Goal: Task Accomplishment & Management: Use online tool/utility

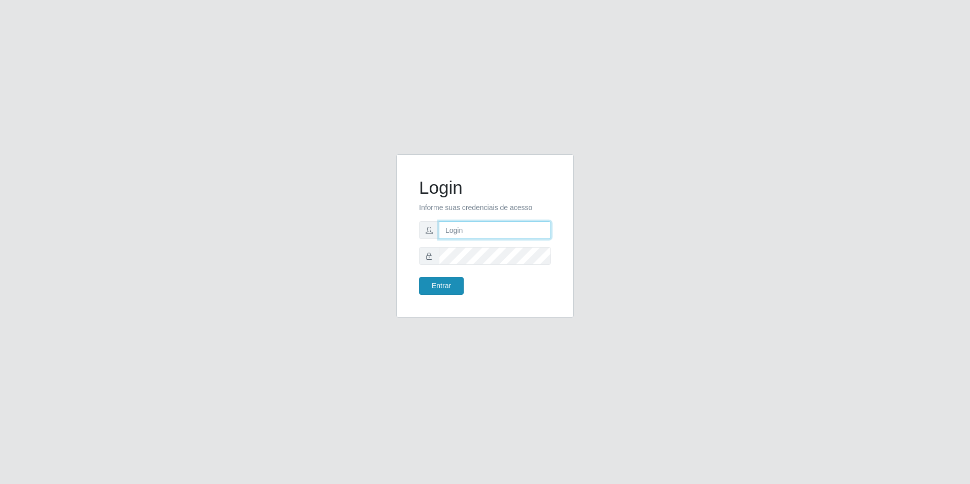
type input "[EMAIL_ADDRESS][DOMAIN_NAME]"
click at [448, 277] on button "Entrar" at bounding box center [441, 286] width 45 height 18
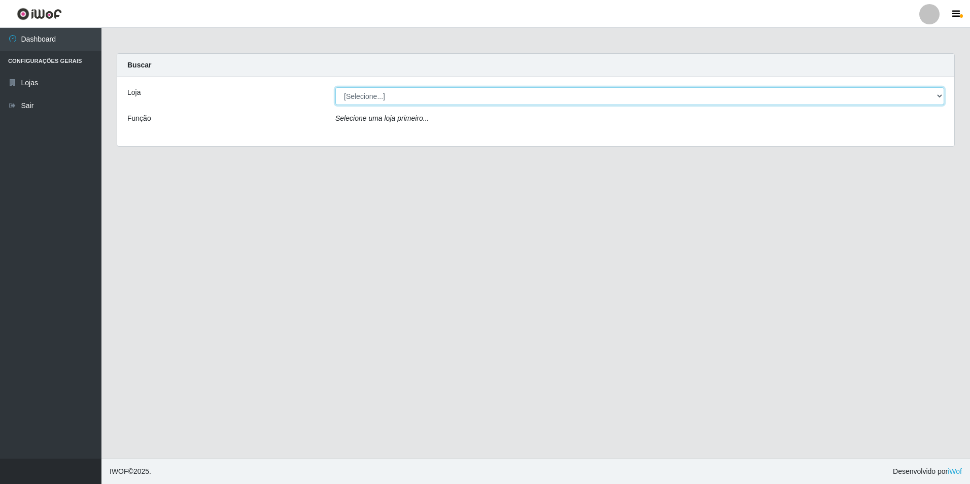
click at [473, 100] on select "[Selecione...] Extrabom - Loja 57 Anchieta" at bounding box center [639, 96] width 609 height 18
select select "470"
click at [335, 87] on select "[Selecione...] Extrabom - Loja 57 Anchieta" at bounding box center [639, 96] width 609 height 18
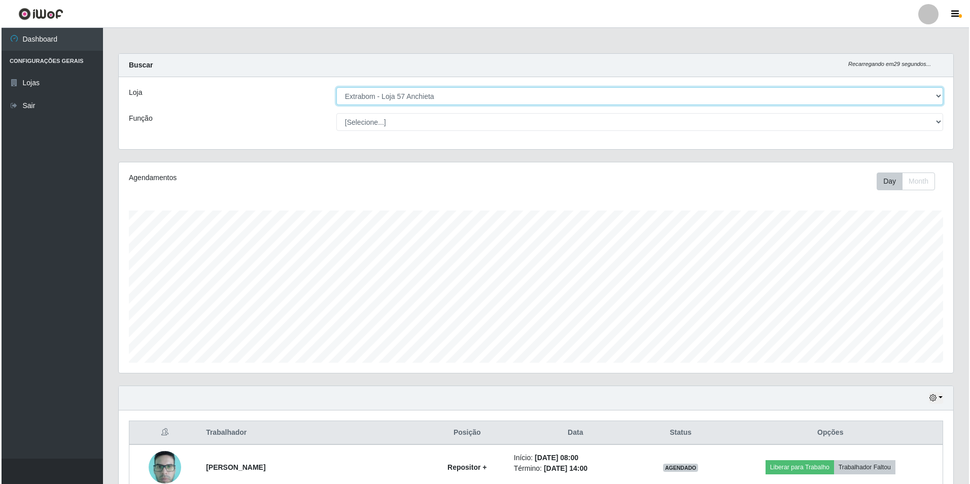
scroll to position [203, 0]
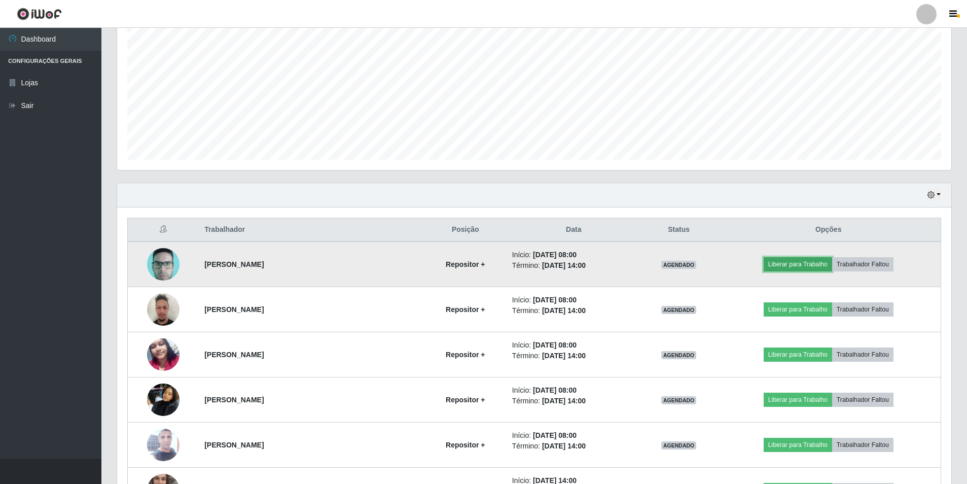
click at [814, 260] on button "Liberar para Trabalho" at bounding box center [798, 264] width 68 height 14
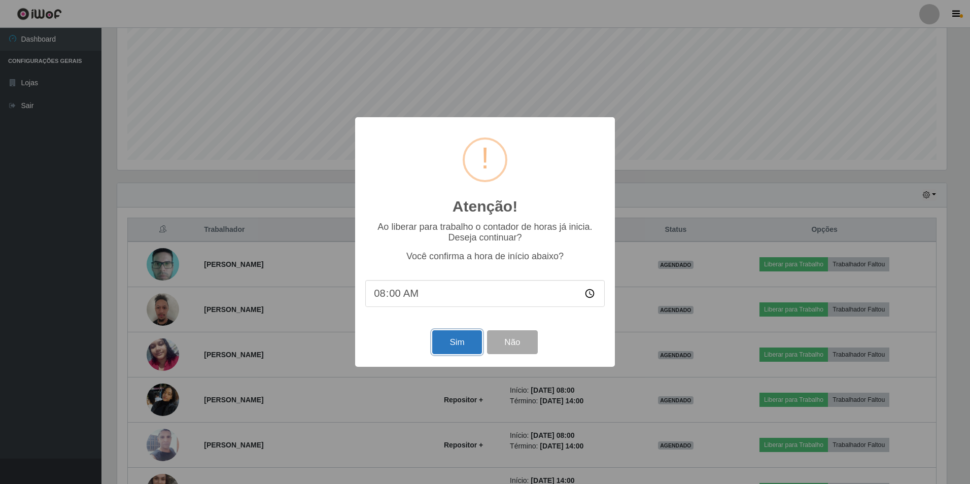
click at [457, 347] on button "Sim" at bounding box center [456, 342] width 49 height 24
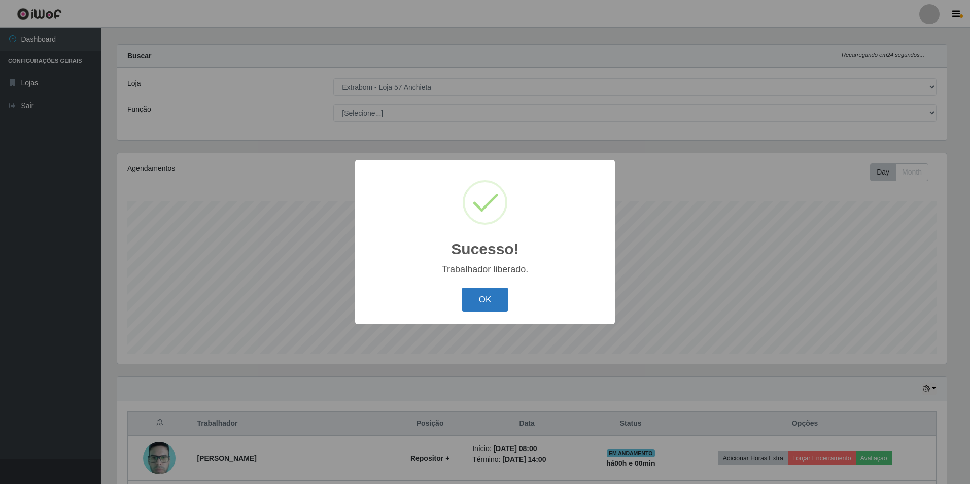
click at [503, 302] on button "OK" at bounding box center [485, 300] width 47 height 24
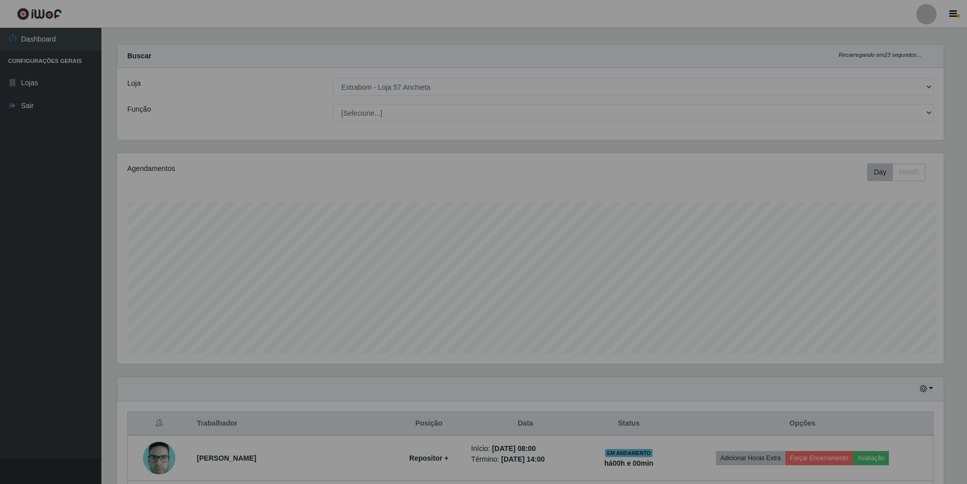
scroll to position [211, 834]
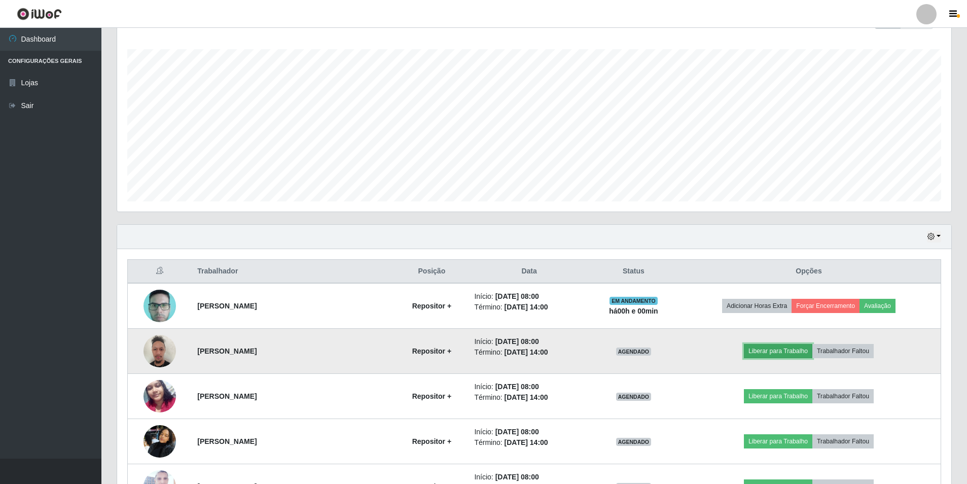
click at [781, 347] on button "Liberar para Trabalho" at bounding box center [778, 351] width 68 height 14
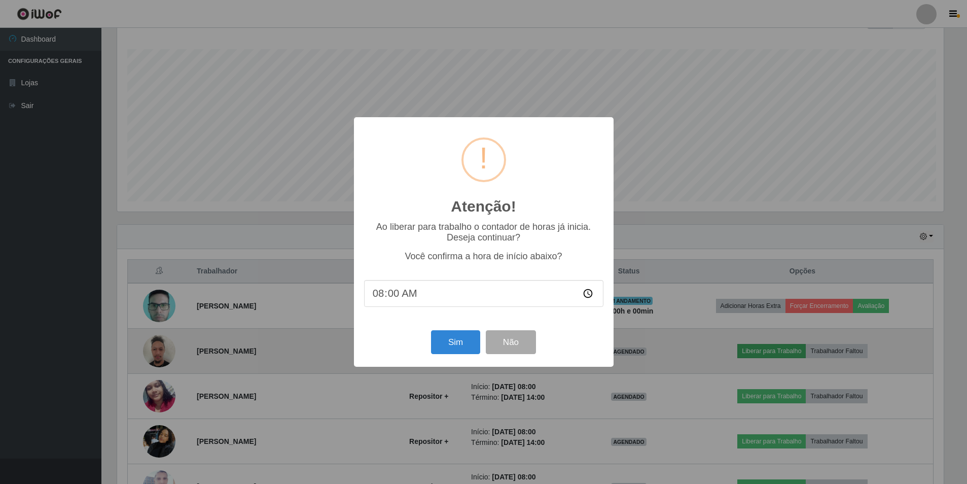
scroll to position [211, 829]
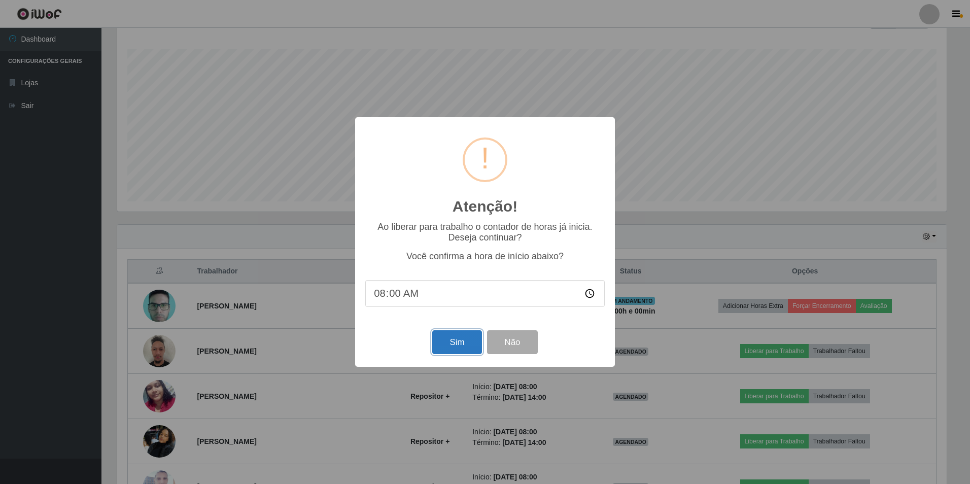
click at [446, 353] on button "Sim" at bounding box center [456, 342] width 49 height 24
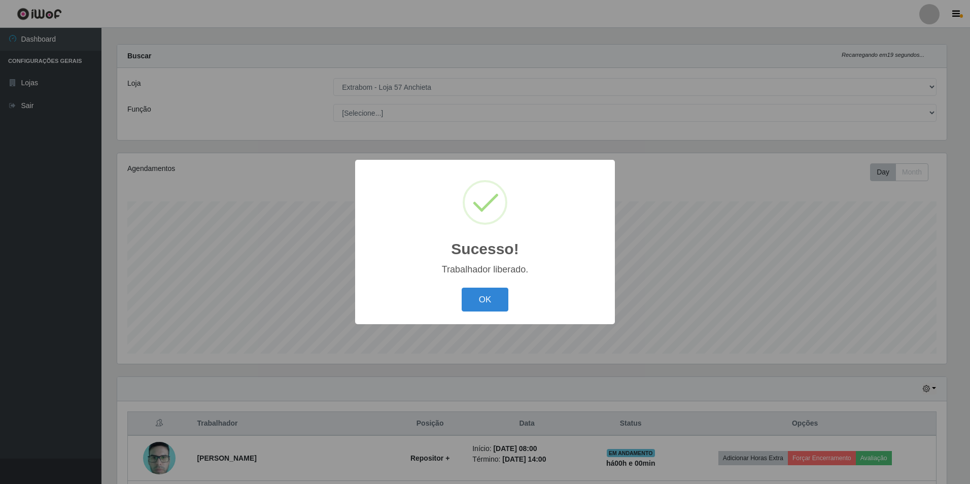
click at [460, 297] on div "OK Cancel" at bounding box center [484, 299] width 239 height 29
click at [468, 300] on button "OK" at bounding box center [485, 300] width 47 height 24
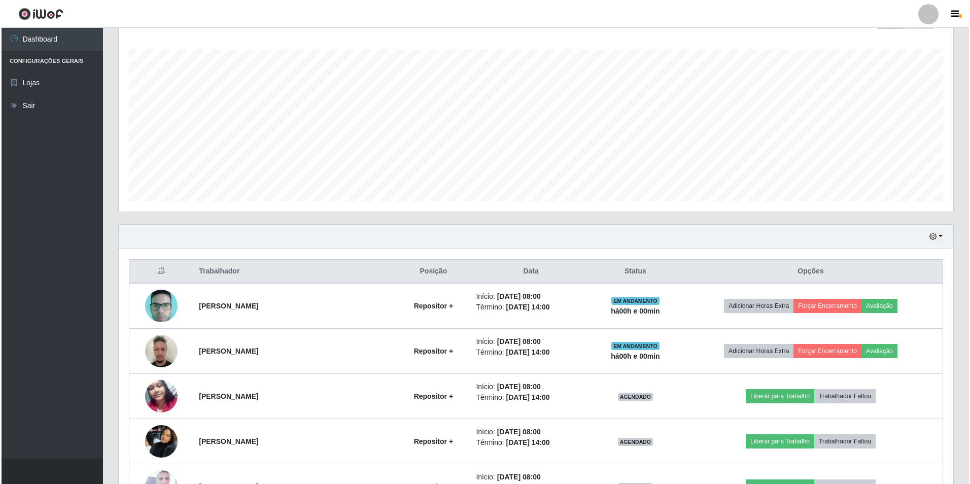
scroll to position [263, 0]
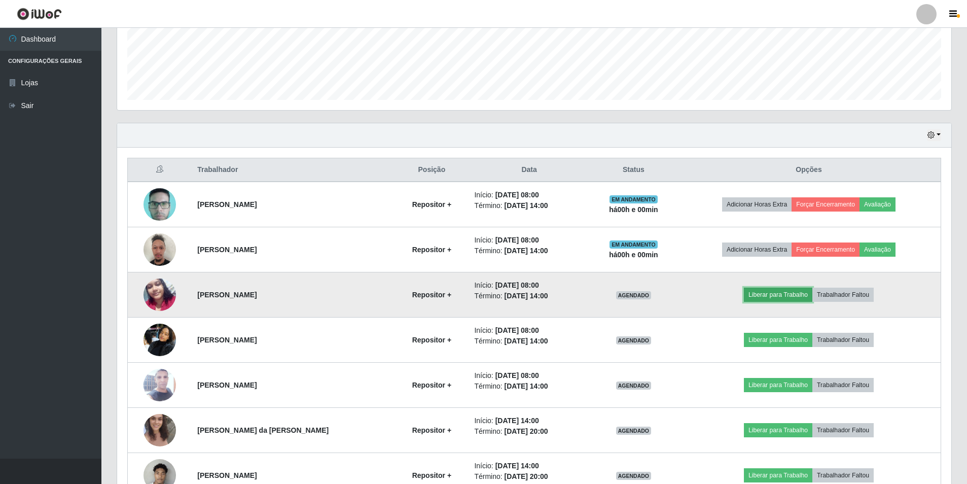
click at [769, 296] on button "Liberar para Trabalho" at bounding box center [778, 295] width 68 height 14
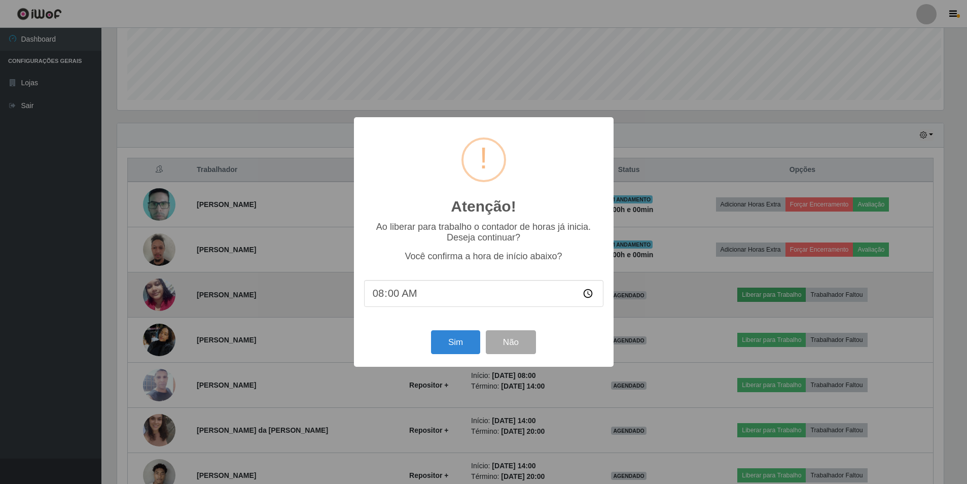
scroll to position [211, 829]
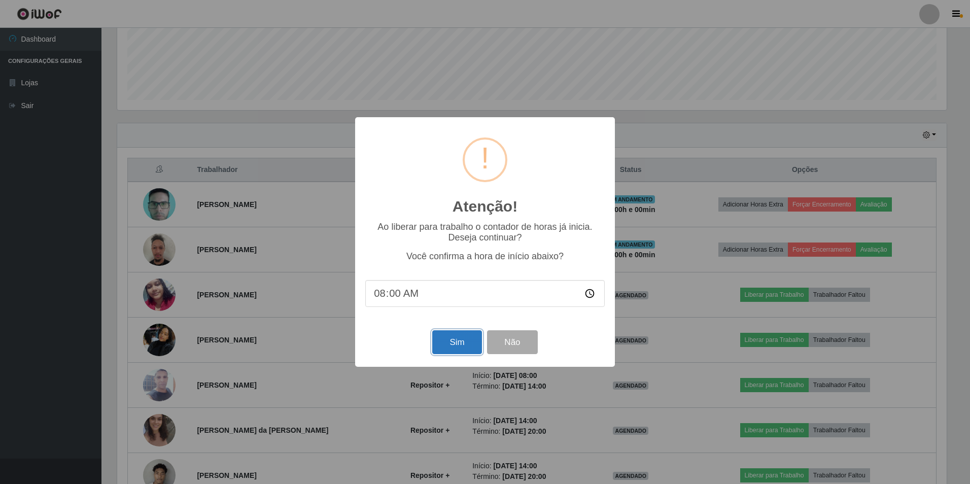
click at [454, 343] on button "Sim" at bounding box center [456, 342] width 49 height 24
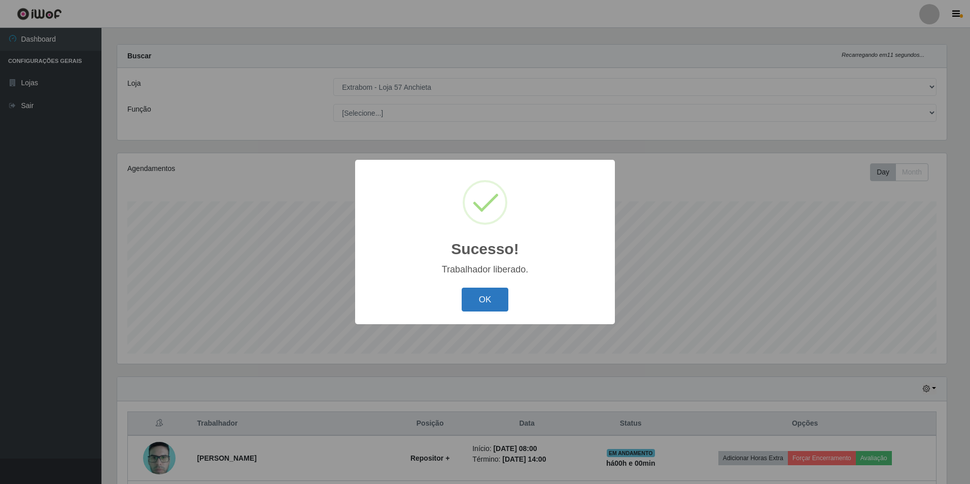
click at [490, 295] on button "OK" at bounding box center [485, 300] width 47 height 24
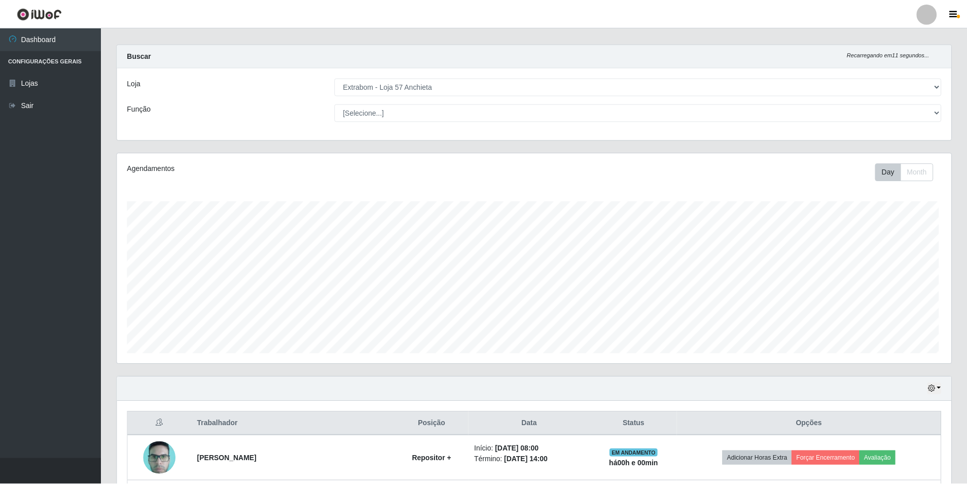
scroll to position [0, 0]
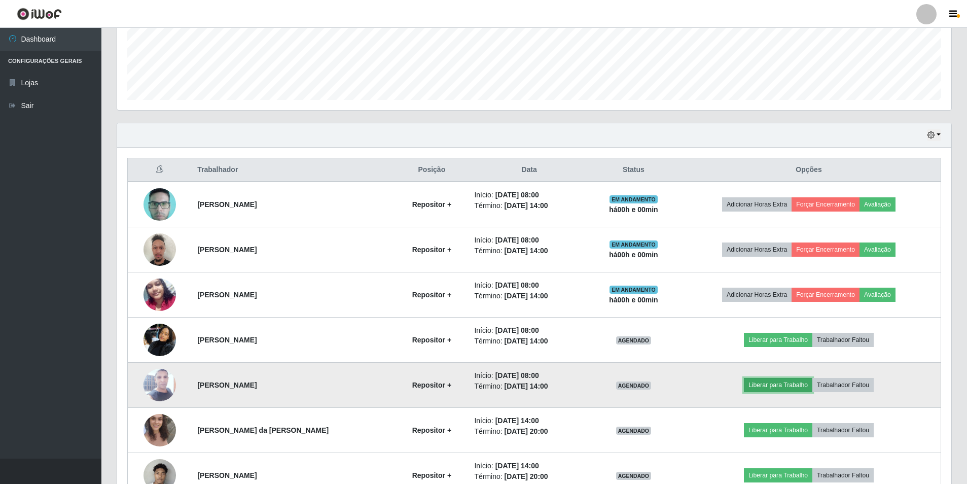
click at [788, 383] on button "Liberar para Trabalho" at bounding box center [778, 385] width 68 height 14
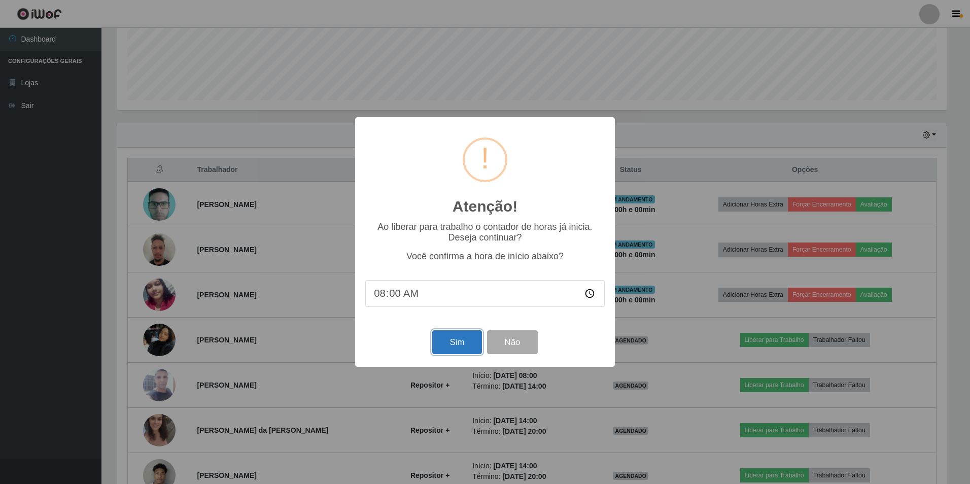
click at [464, 338] on button "Sim" at bounding box center [456, 342] width 49 height 24
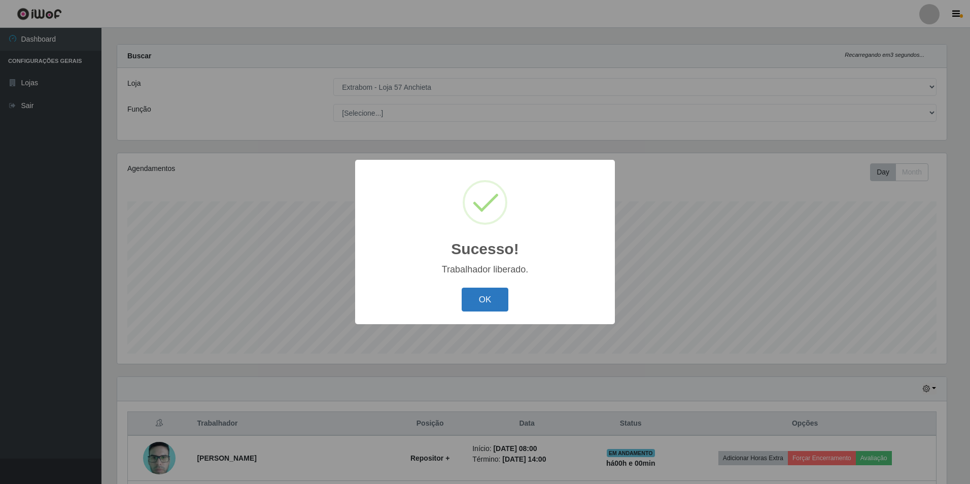
click at [469, 304] on button "OK" at bounding box center [485, 300] width 47 height 24
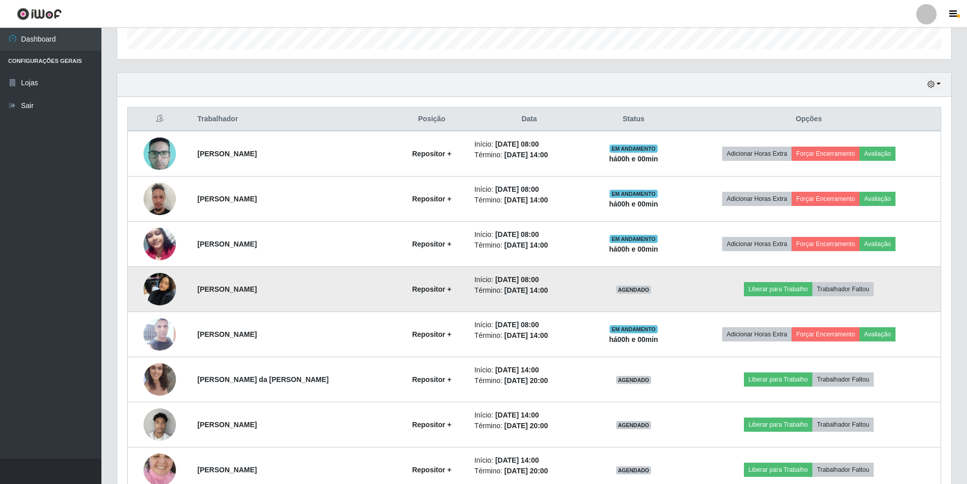
click at [142, 284] on td at bounding box center [160, 289] width 64 height 45
click at [150, 287] on img at bounding box center [160, 288] width 32 height 43
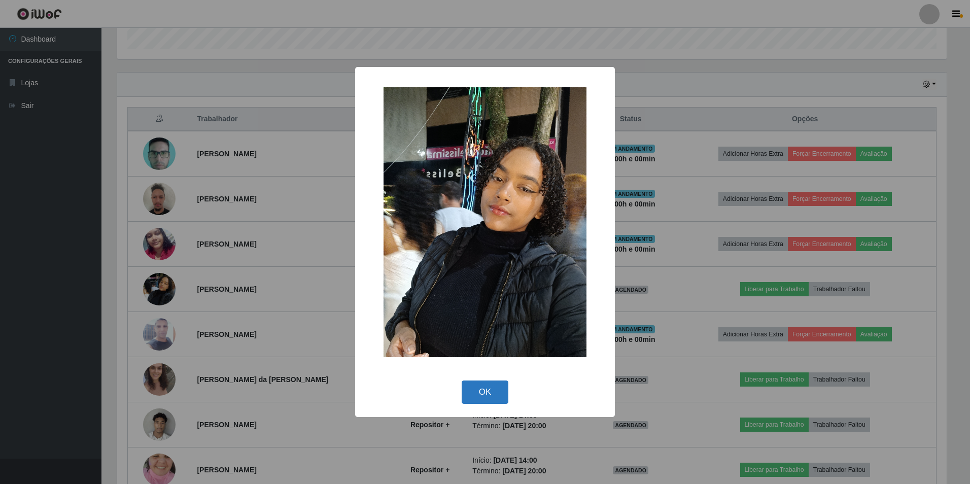
click at [494, 386] on button "OK" at bounding box center [485, 392] width 47 height 24
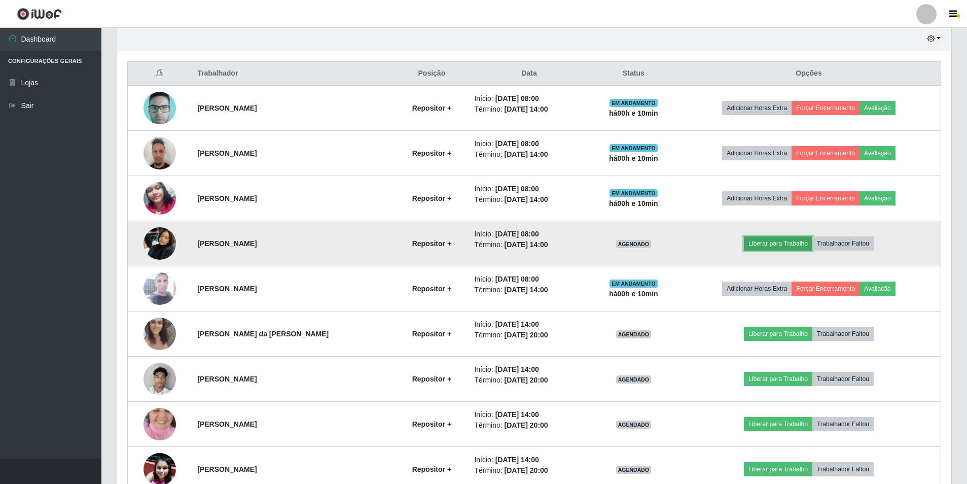
click at [774, 242] on button "Liberar para Trabalho" at bounding box center [778, 243] width 68 height 14
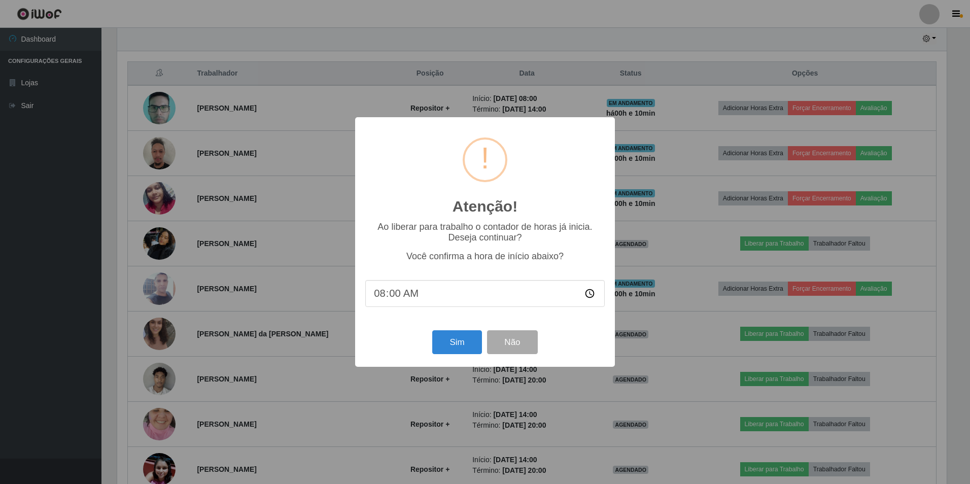
click at [393, 293] on input "08:00" at bounding box center [484, 293] width 239 height 27
type input "08:10"
click at [446, 348] on button "Sim" at bounding box center [456, 342] width 49 height 24
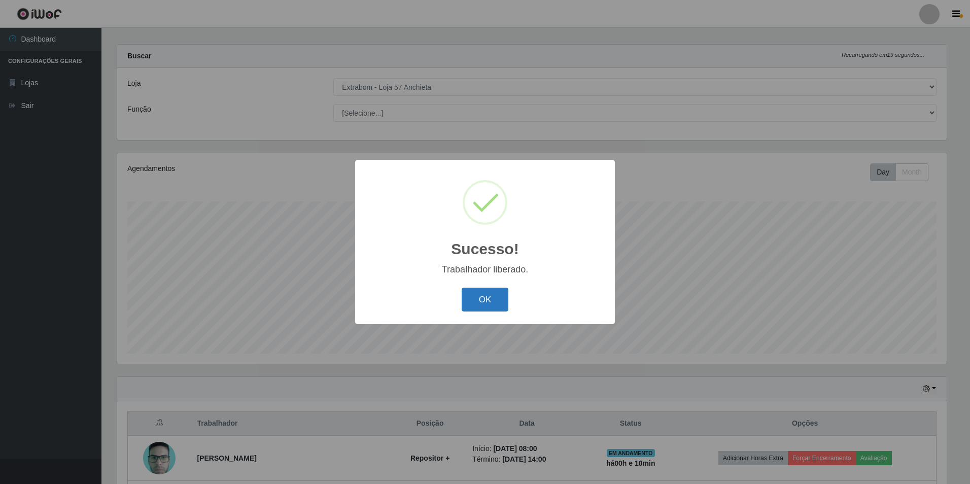
click at [486, 300] on button "OK" at bounding box center [485, 300] width 47 height 24
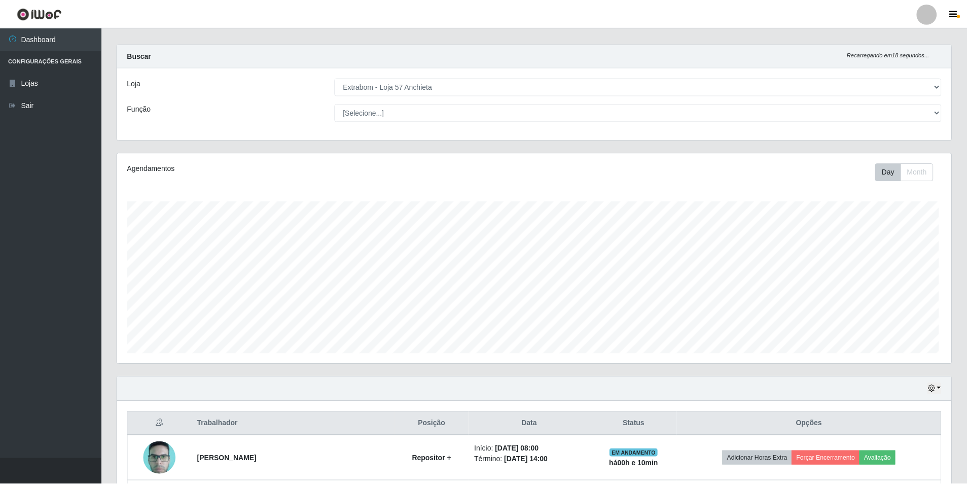
scroll to position [211, 834]
